Goal: Task Accomplishment & Management: Manage account settings

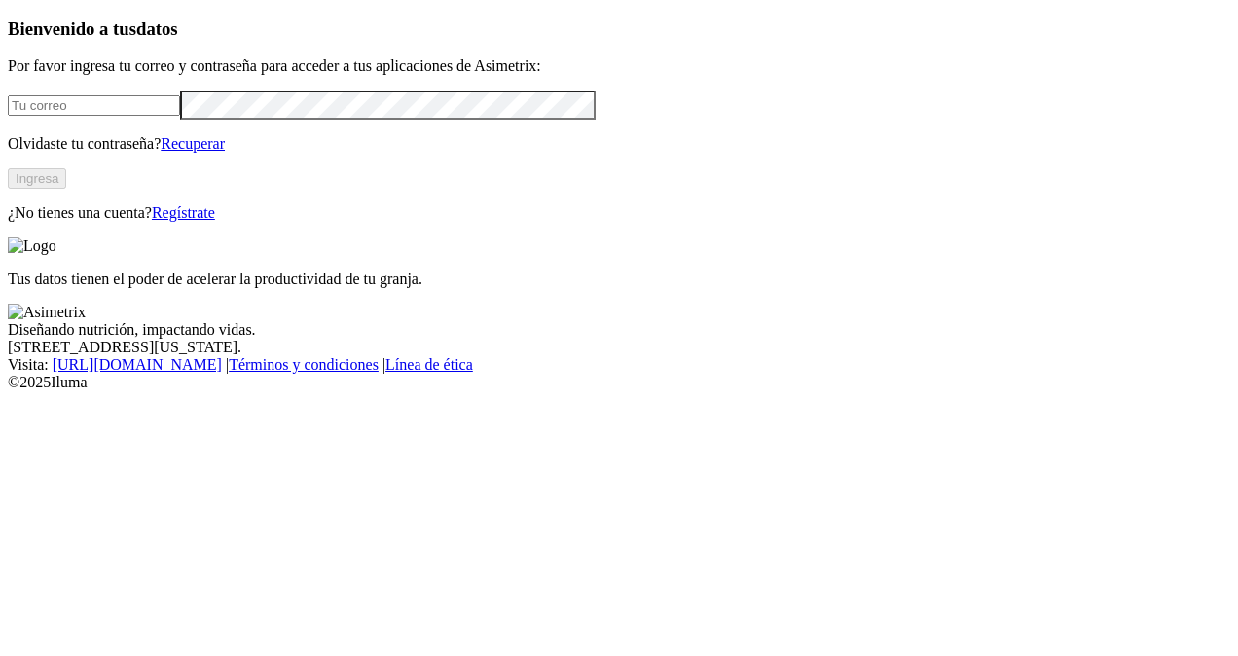
click at [180, 116] on input "email" at bounding box center [94, 105] width 172 height 20
paste input "[EMAIL_ADDRESS][DOMAIN_NAME]"
type input "[EMAIL_ADDRESS][DOMAIN_NAME]"
click at [66, 189] on button "Ingresa" at bounding box center [37, 178] width 58 height 20
